Goal: Task Accomplishment & Management: Complete application form

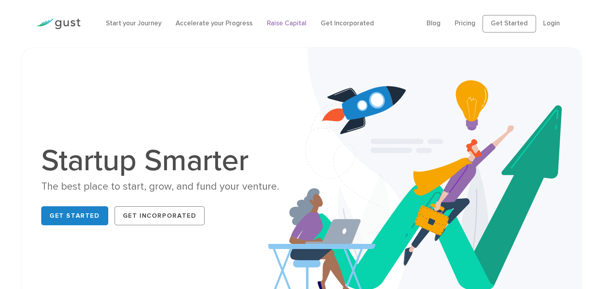
click at [287, 22] on link "Raise Capital" at bounding box center [287, 23] width 40 height 8
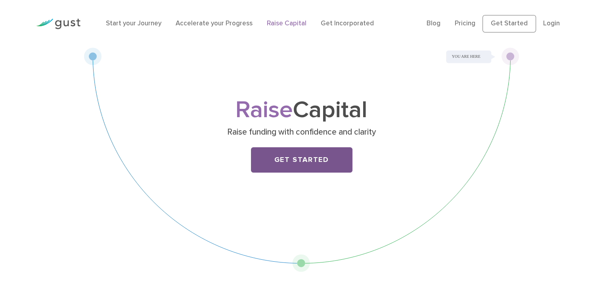
click at [288, 149] on link "Get Started" at bounding box center [301, 159] width 101 height 25
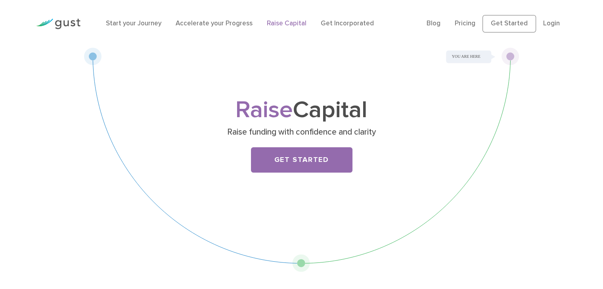
click at [293, 165] on link "Get Started" at bounding box center [301, 159] width 101 height 25
